Goal: Information Seeking & Learning: Understand process/instructions

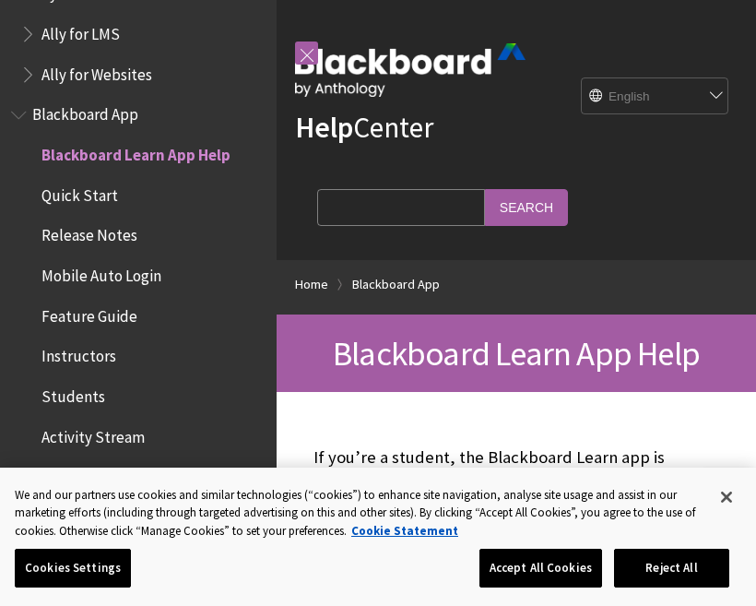
scroll to position [80, 0]
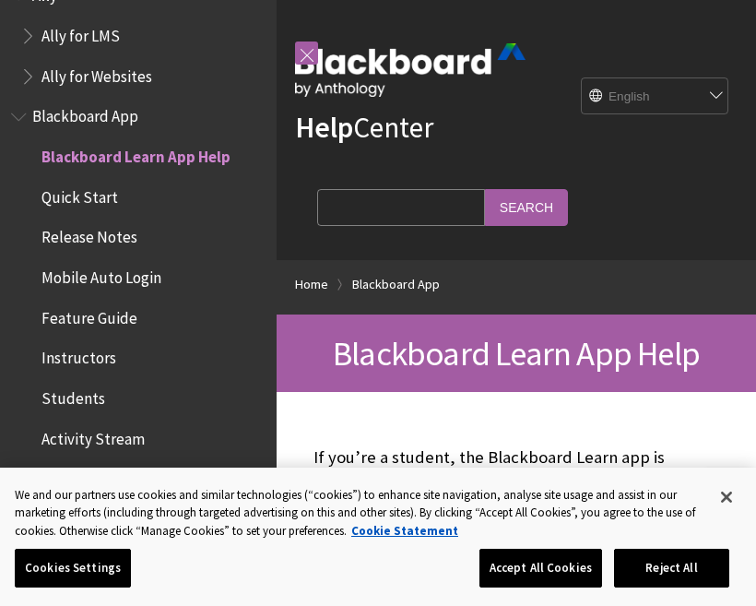
click at [678, 98] on select "English عربية Català Cymraeg Deutsch Español Suomi Français עברית Italiano 日本語 …" at bounding box center [656, 96] width 148 height 37
select select "/ar-sa/Blackboard_App"
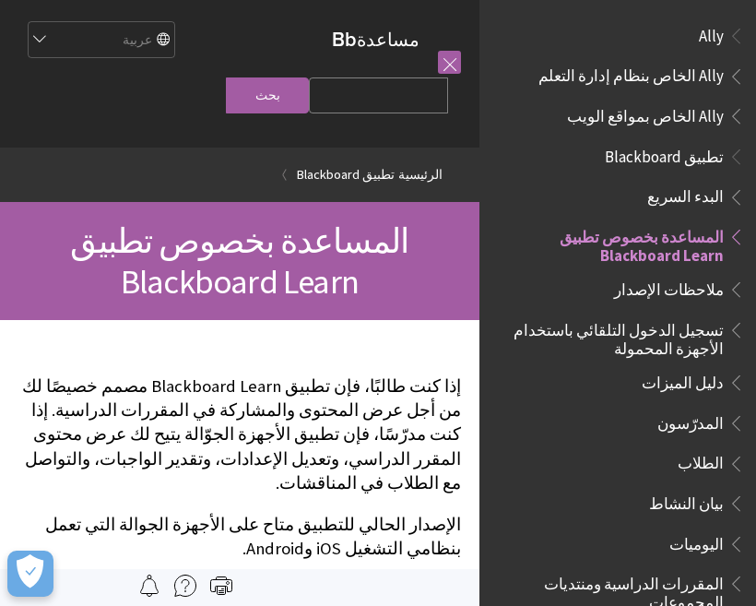
scroll to position [191, 0]
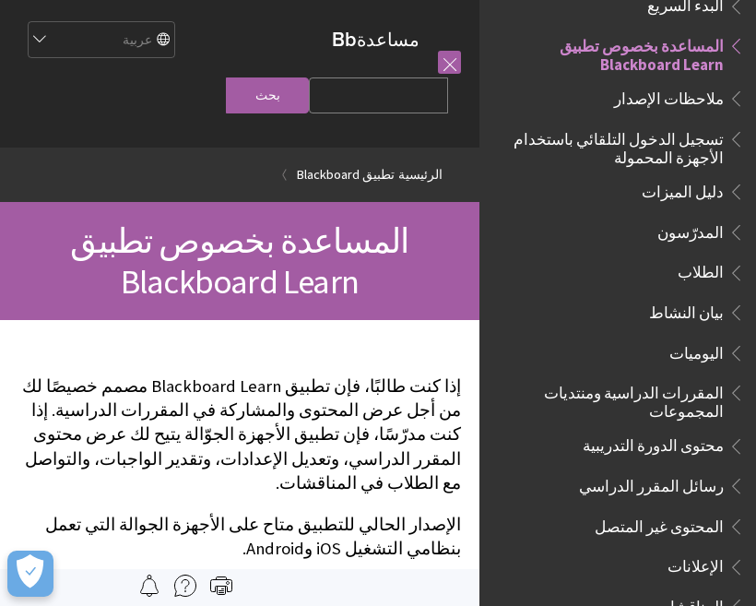
click at [709, 127] on span "تسجيل الدخول التلقائي باستخدام الأجهزة المحمولة" at bounding box center [613, 145] width 222 height 43
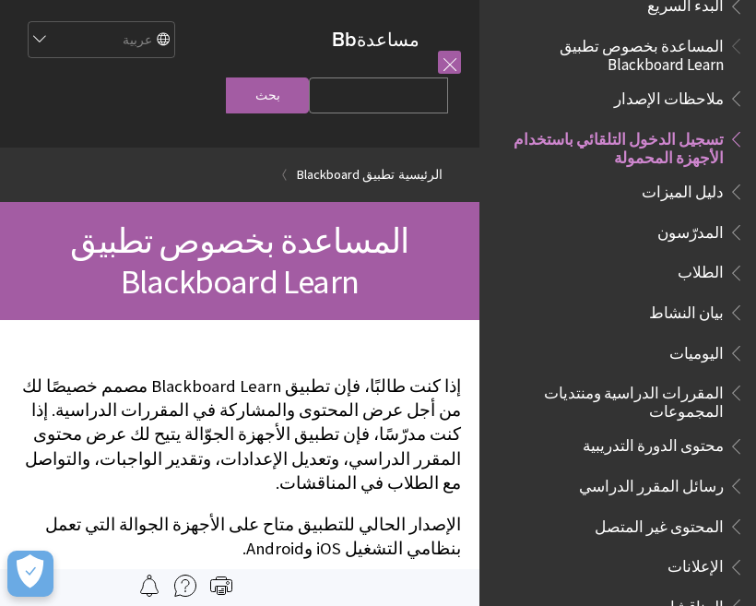
click at [705, 151] on span "تسجيل الدخول التلقائي باستخدام الأجهزة المحمولة" at bounding box center [613, 145] width 222 height 43
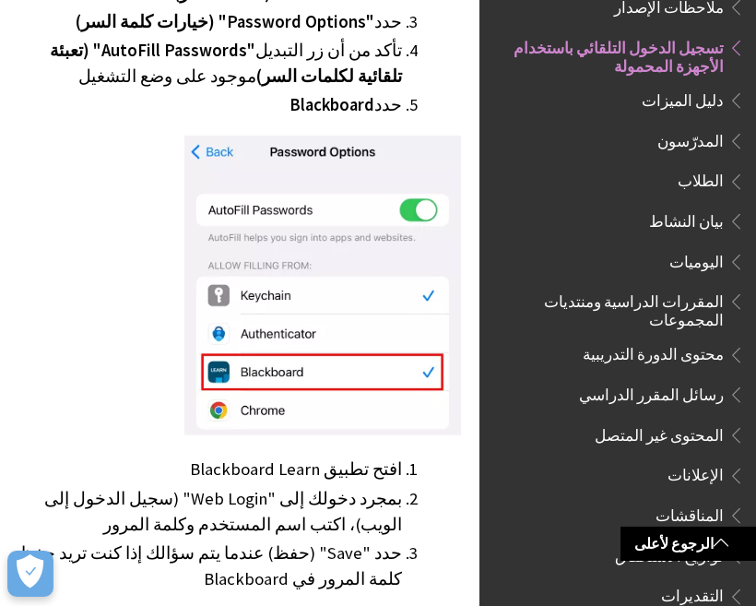
scroll to position [788, 0]
